Goal: Task Accomplishment & Management: Manage account settings

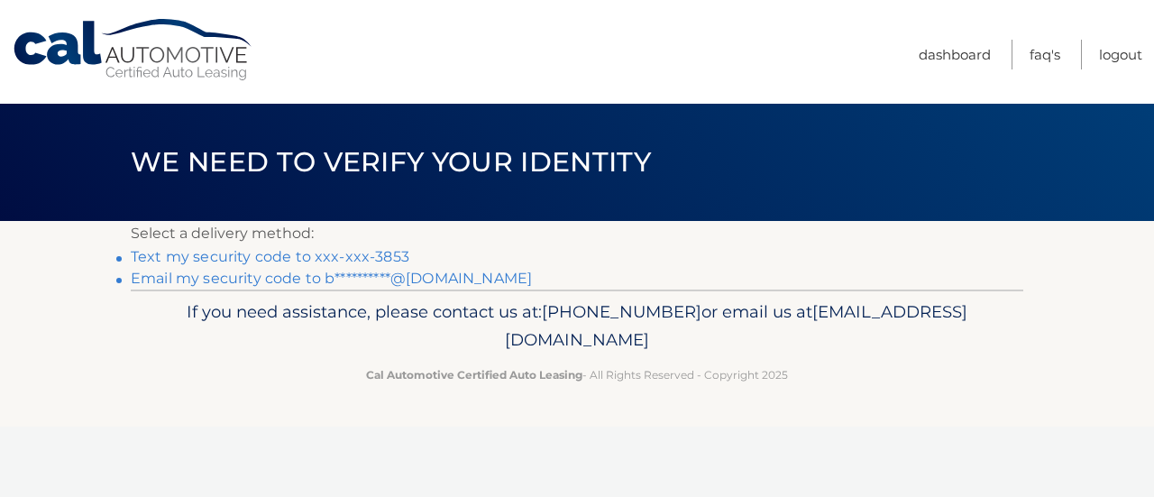
click at [386, 259] on link "Text my security code to xxx-xxx-3853" at bounding box center [270, 256] width 279 height 17
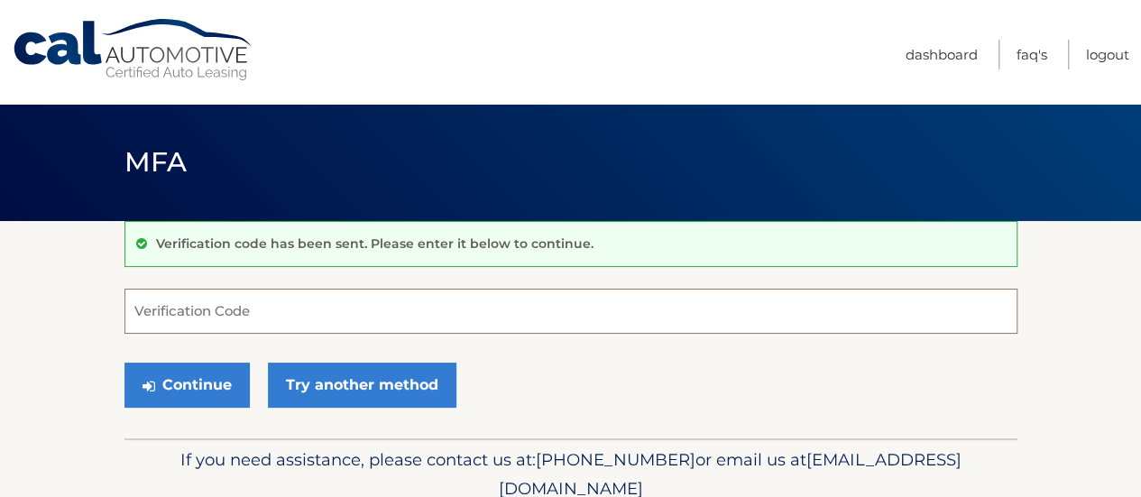
click at [375, 317] on input "Verification Code" at bounding box center [570, 311] width 893 height 45
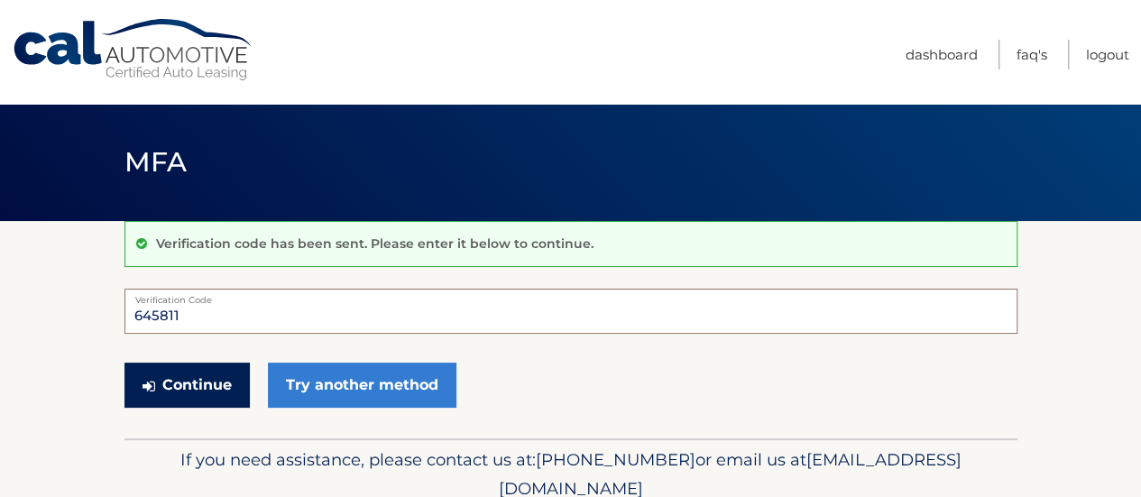
type input "645811"
click at [175, 381] on button "Continue" at bounding box center [186, 385] width 125 height 45
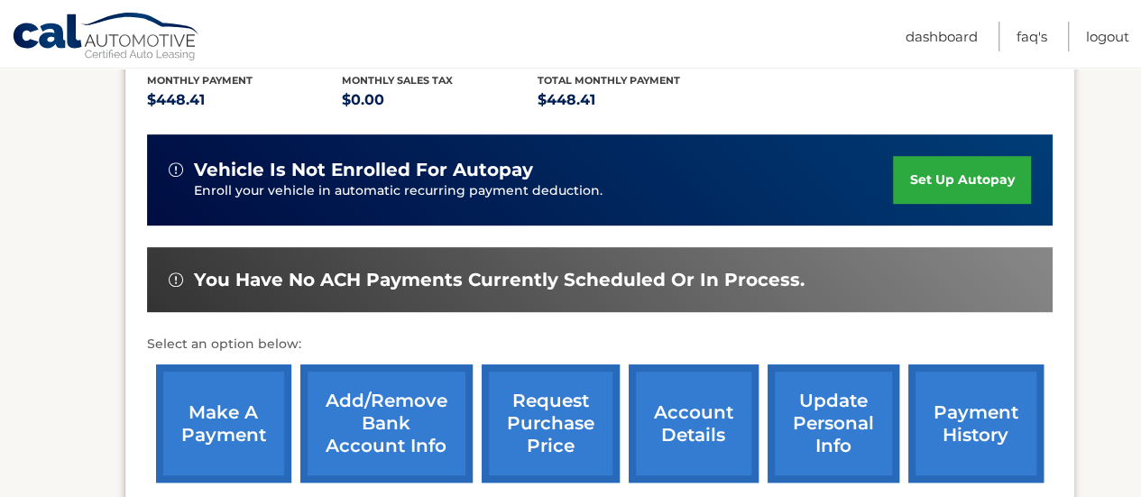
scroll to position [541, 0]
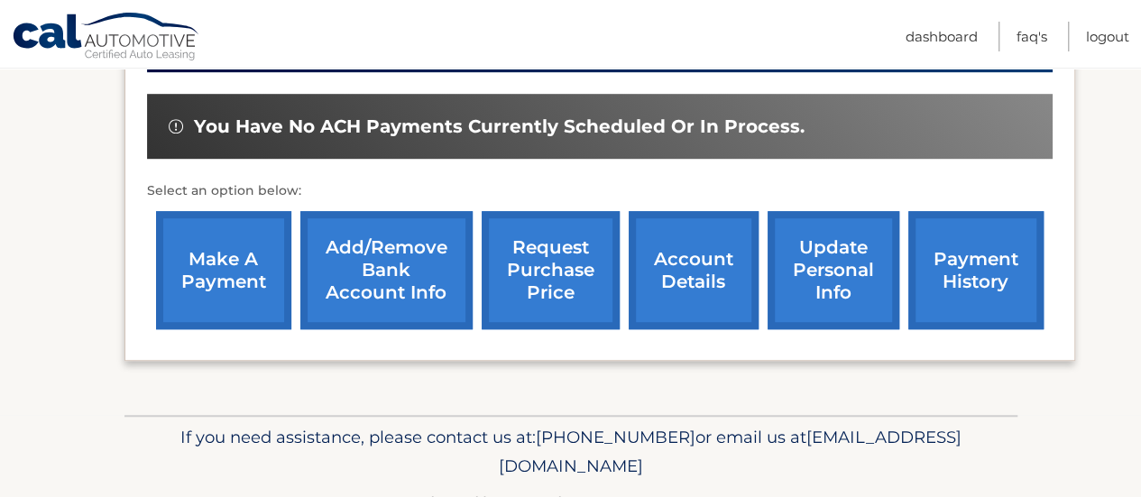
click at [211, 292] on link "make a payment" at bounding box center [223, 270] width 135 height 118
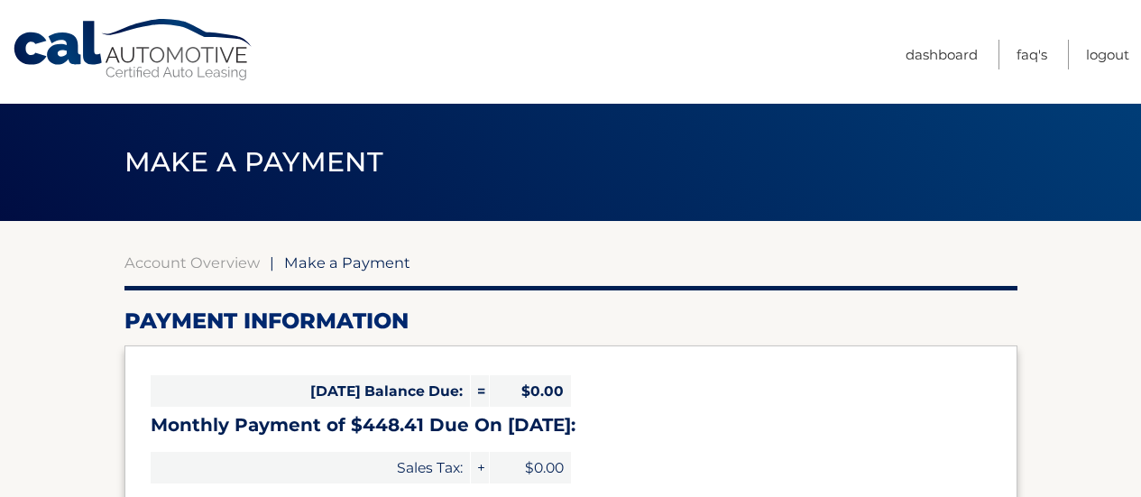
select select "MDlhNjk2NjEtYWI0MS00MjJhLTkzNWItYWYyZjQwZDA1MzE0"
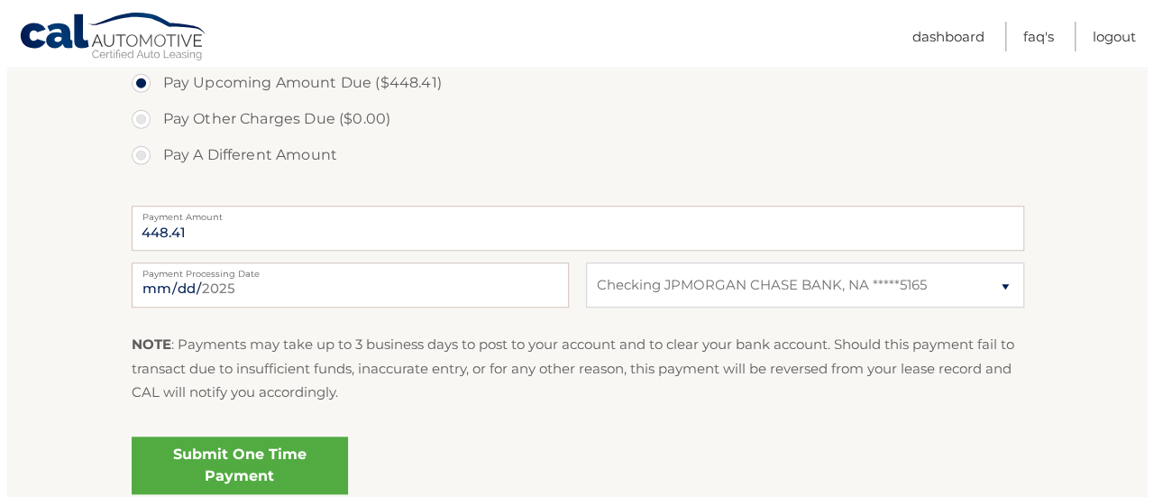
scroll to position [722, 0]
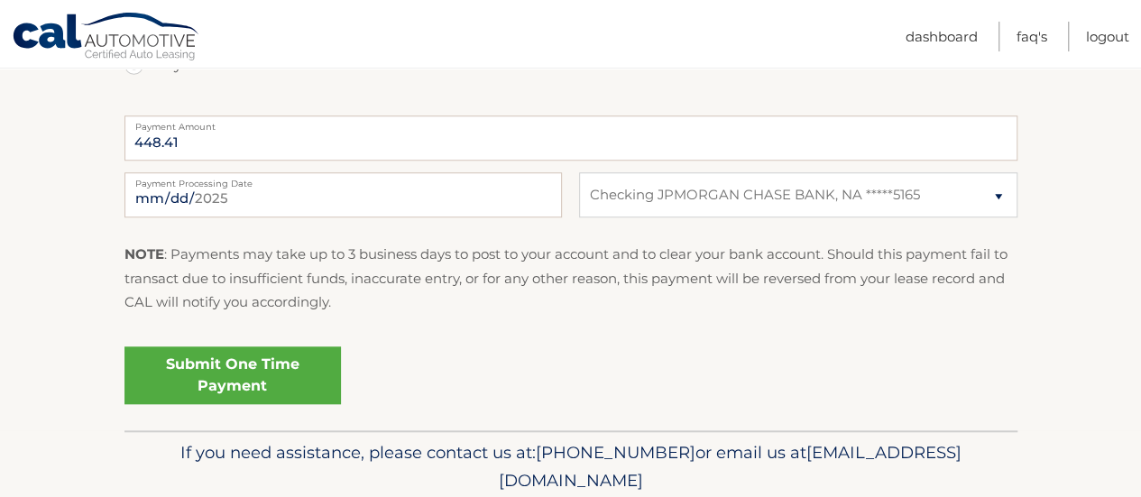
click at [245, 364] on link "Submit One Time Payment" at bounding box center [232, 375] width 216 height 58
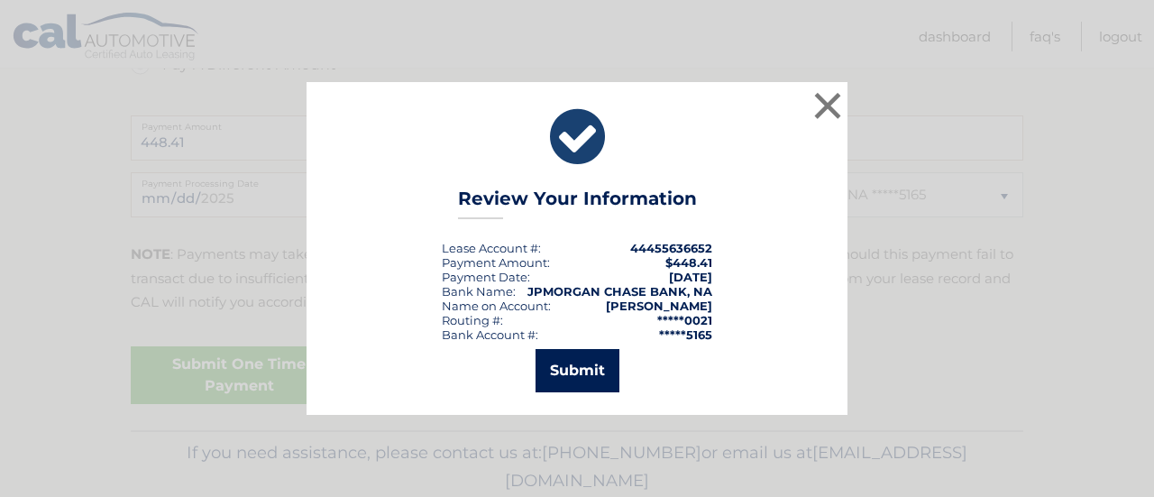
click at [561, 356] on button "Submit" at bounding box center [578, 370] width 84 height 43
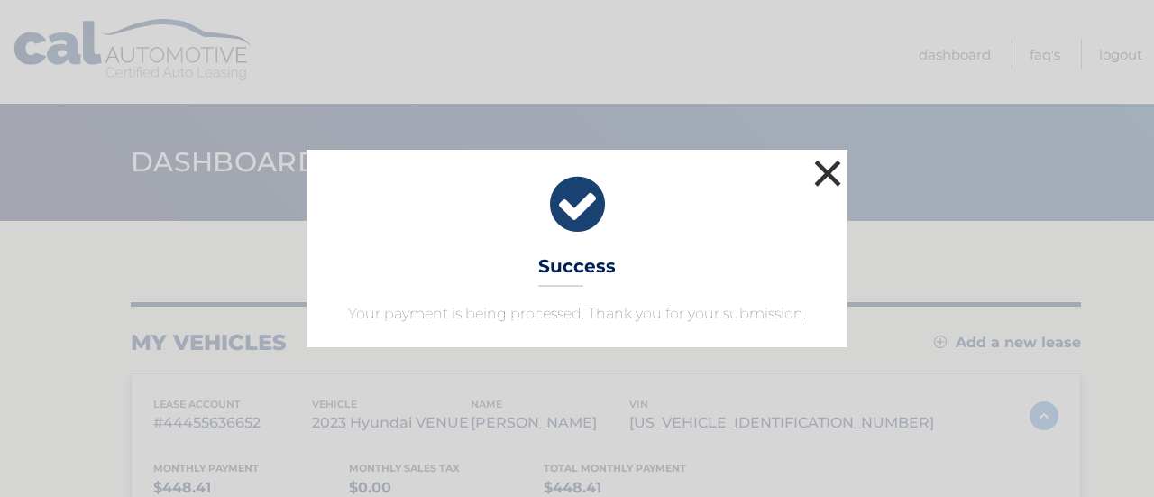
click at [823, 171] on button "×" at bounding box center [828, 173] width 36 height 36
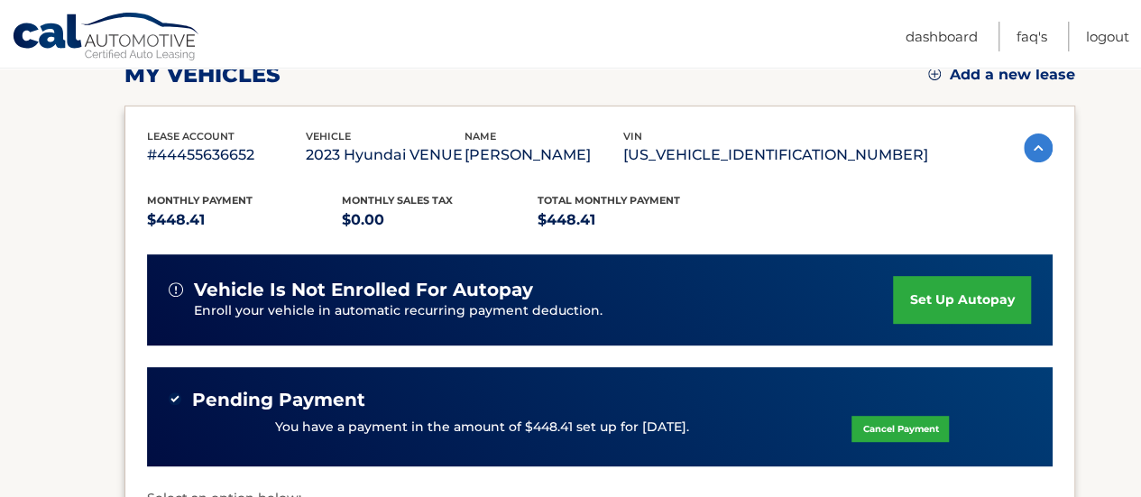
scroll to position [271, 0]
